Goal: Use online tool/utility: Utilize a website feature to perform a specific function

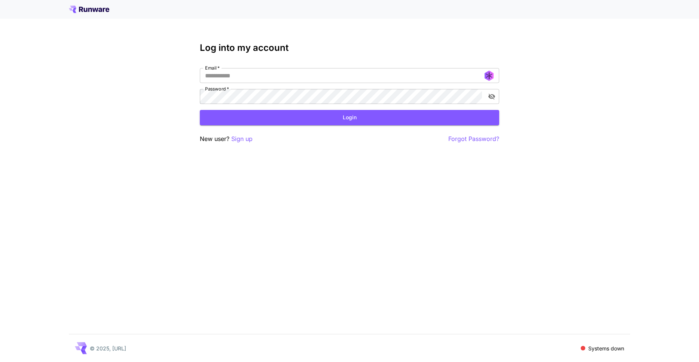
type input "**********"
click at [358, 116] on button "Login" at bounding box center [350, 117] width 300 height 15
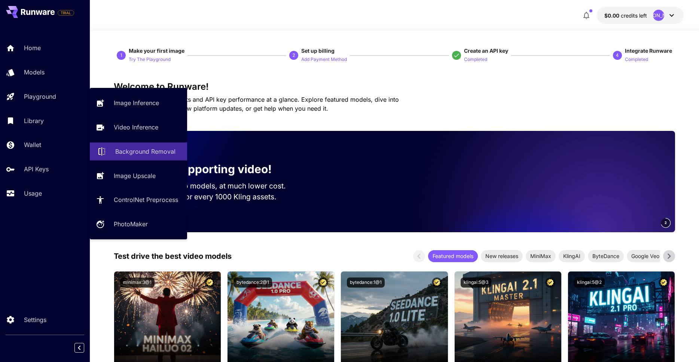
click at [159, 154] on p "Background Removal" at bounding box center [145, 151] width 60 height 9
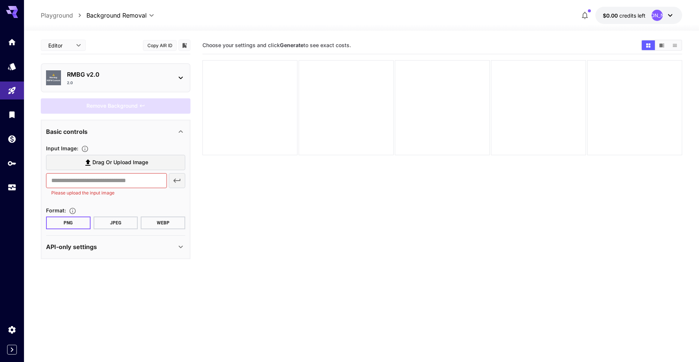
click at [656, 16] on div "[PERSON_NAME]" at bounding box center [657, 15] width 11 height 11
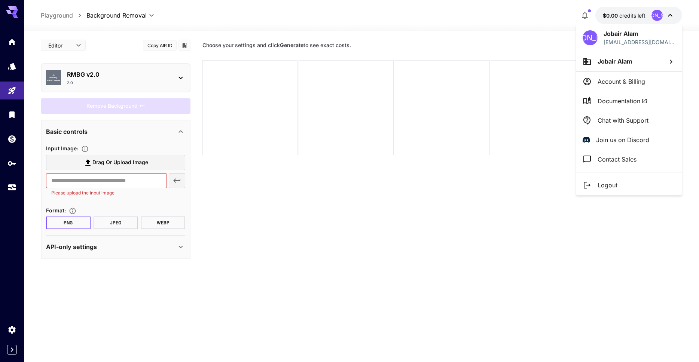
click at [656, 16] on div at bounding box center [349, 181] width 699 height 362
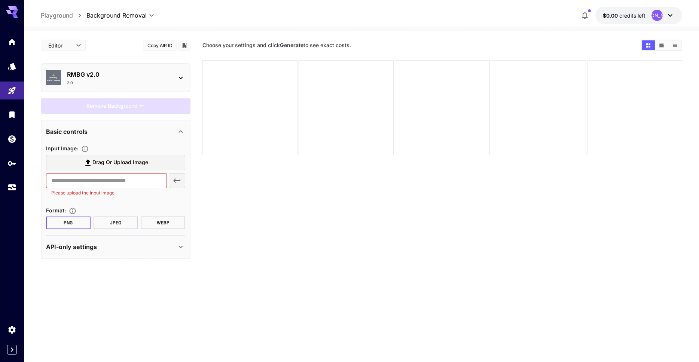
click at [181, 79] on icon at bounding box center [181, 78] width 4 height 3
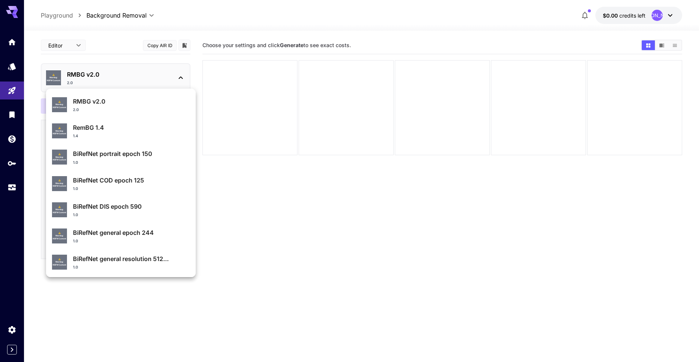
click at [359, 229] on div at bounding box center [349, 181] width 699 height 362
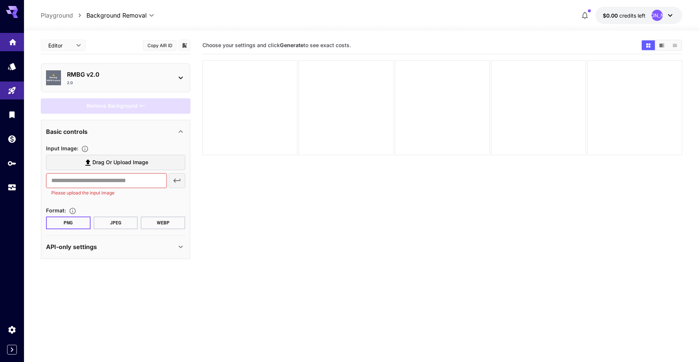
click at [13, 50] on link at bounding box center [12, 42] width 24 height 18
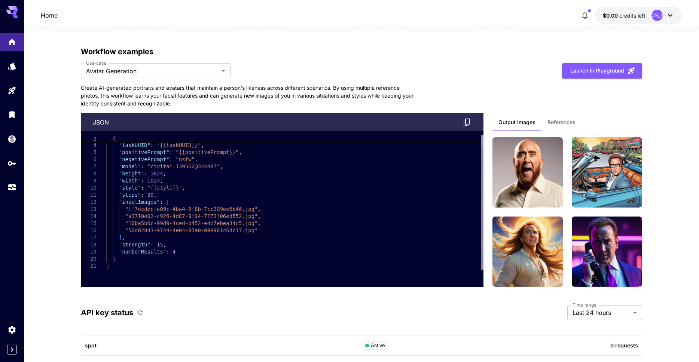
scroll to position [1750, 0]
